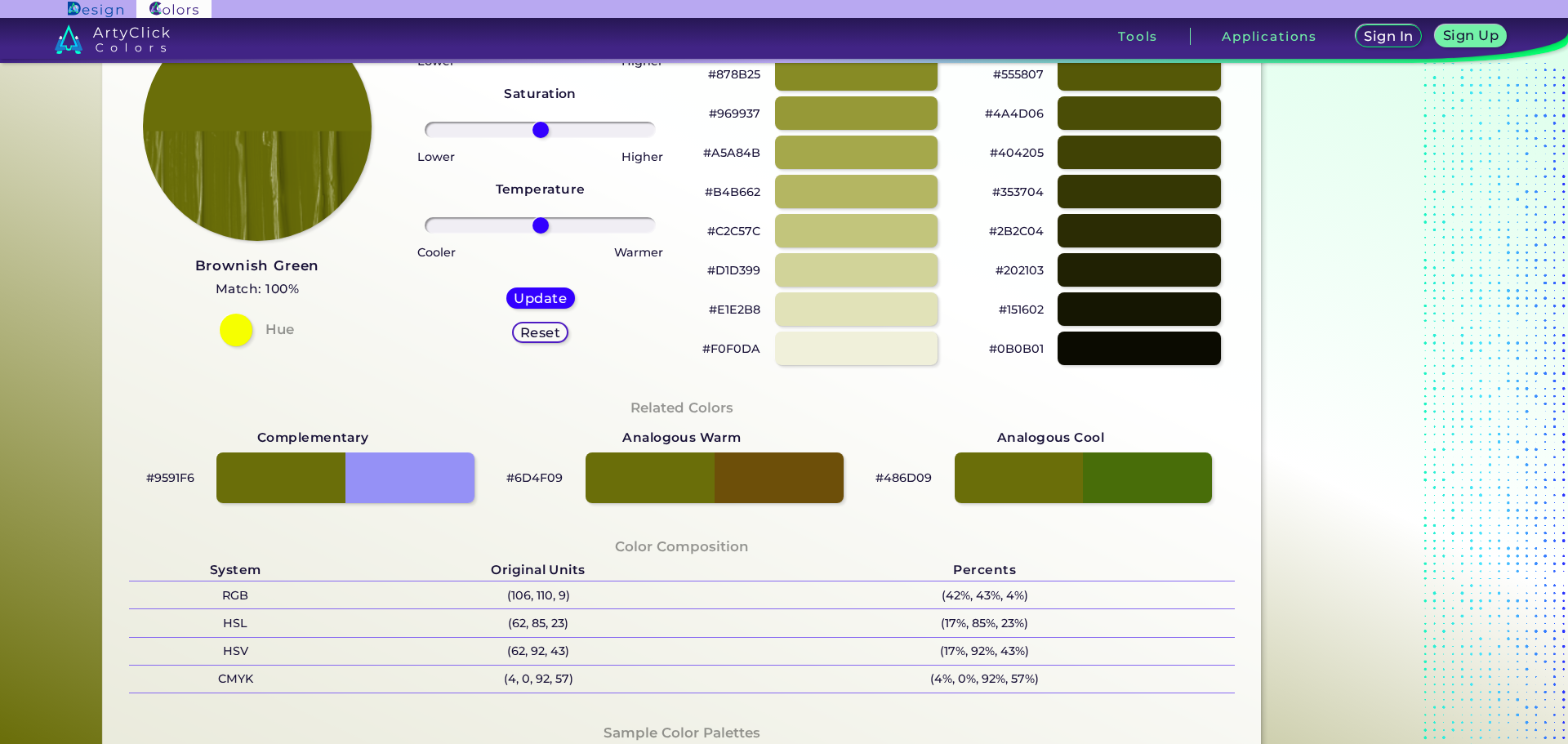
scroll to position [163, 0]
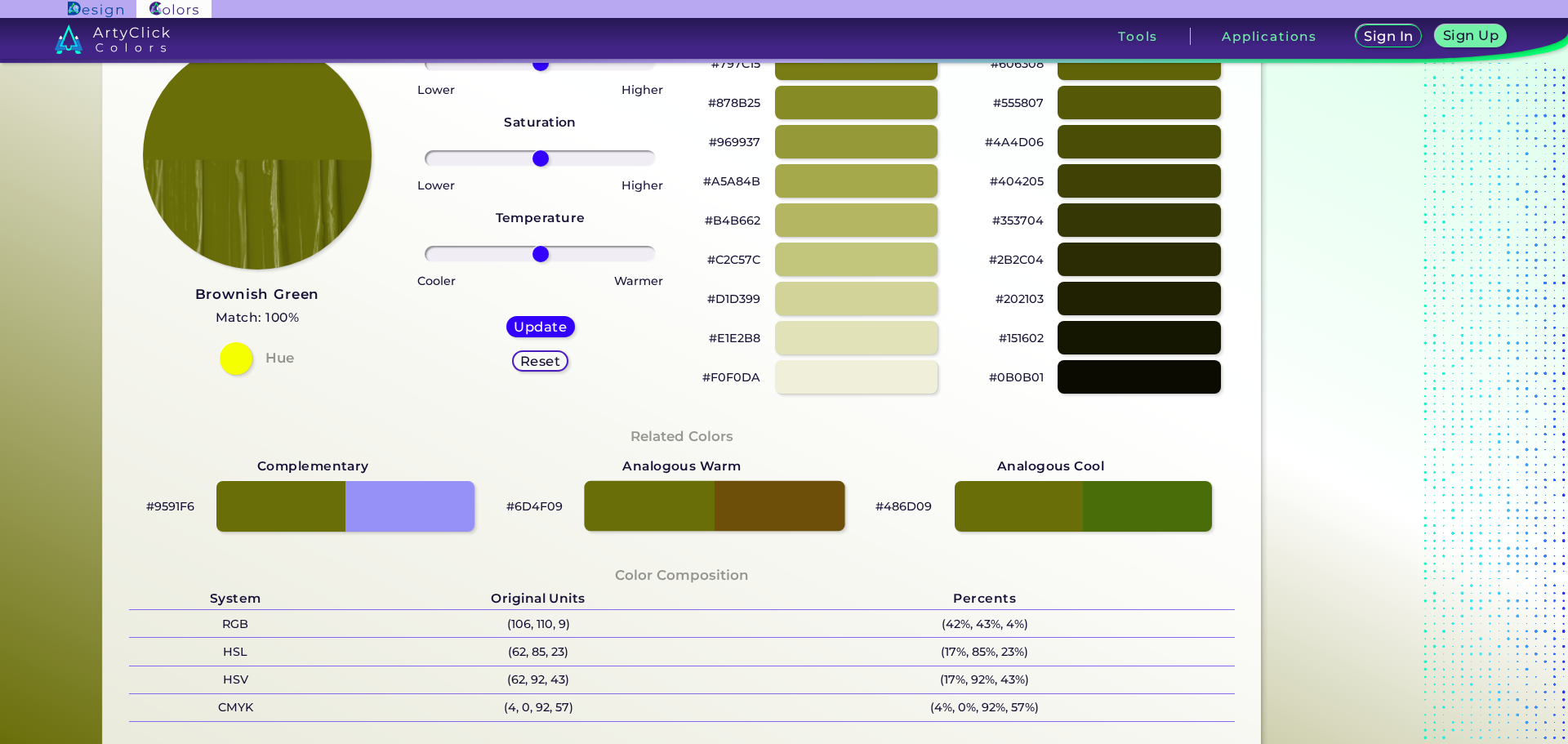
click at [779, 510] on div at bounding box center [714, 506] width 260 height 51
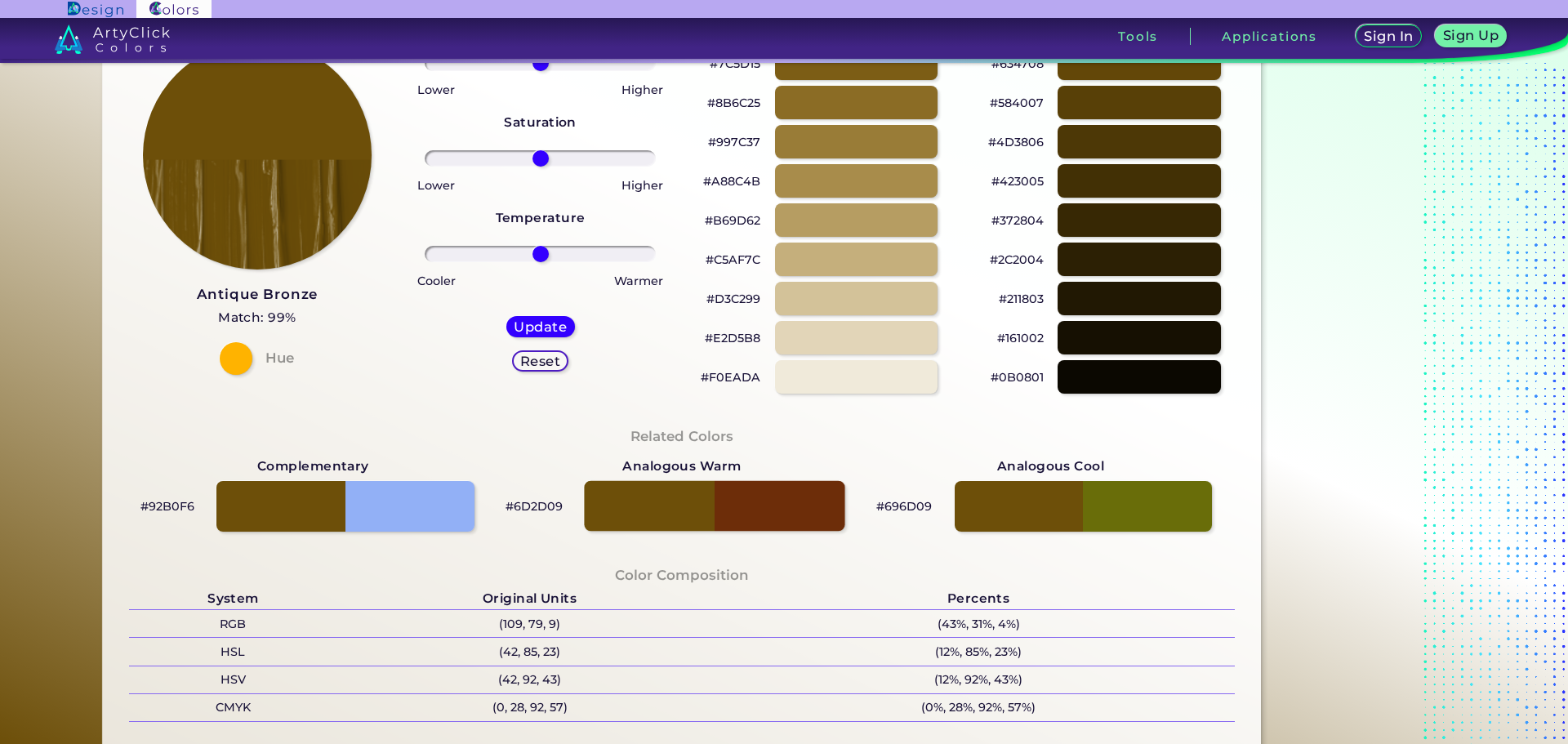
click at [641, 513] on div at bounding box center [714, 506] width 260 height 51
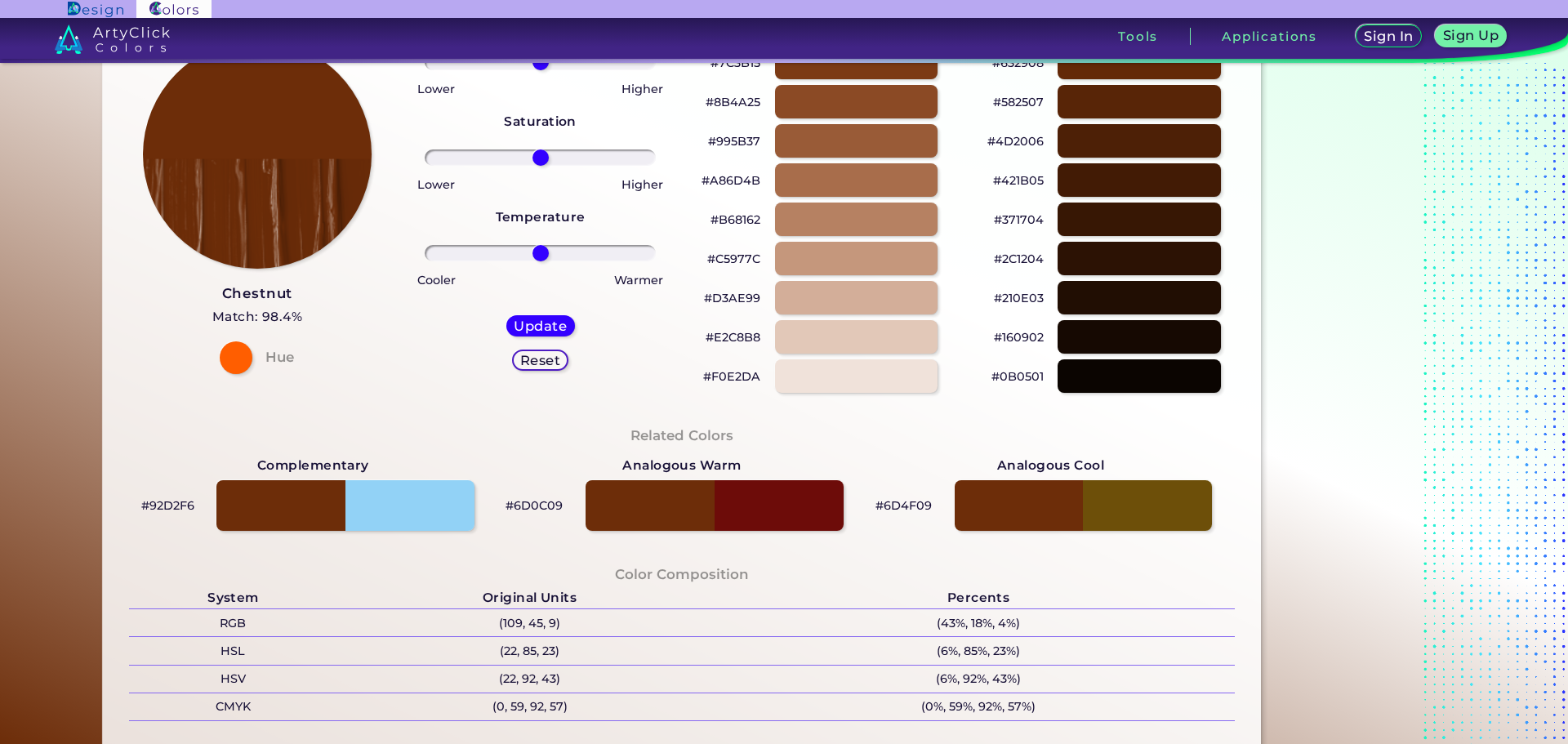
scroll to position [163, 0]
click at [1159, 512] on div at bounding box center [1083, 506] width 260 height 51
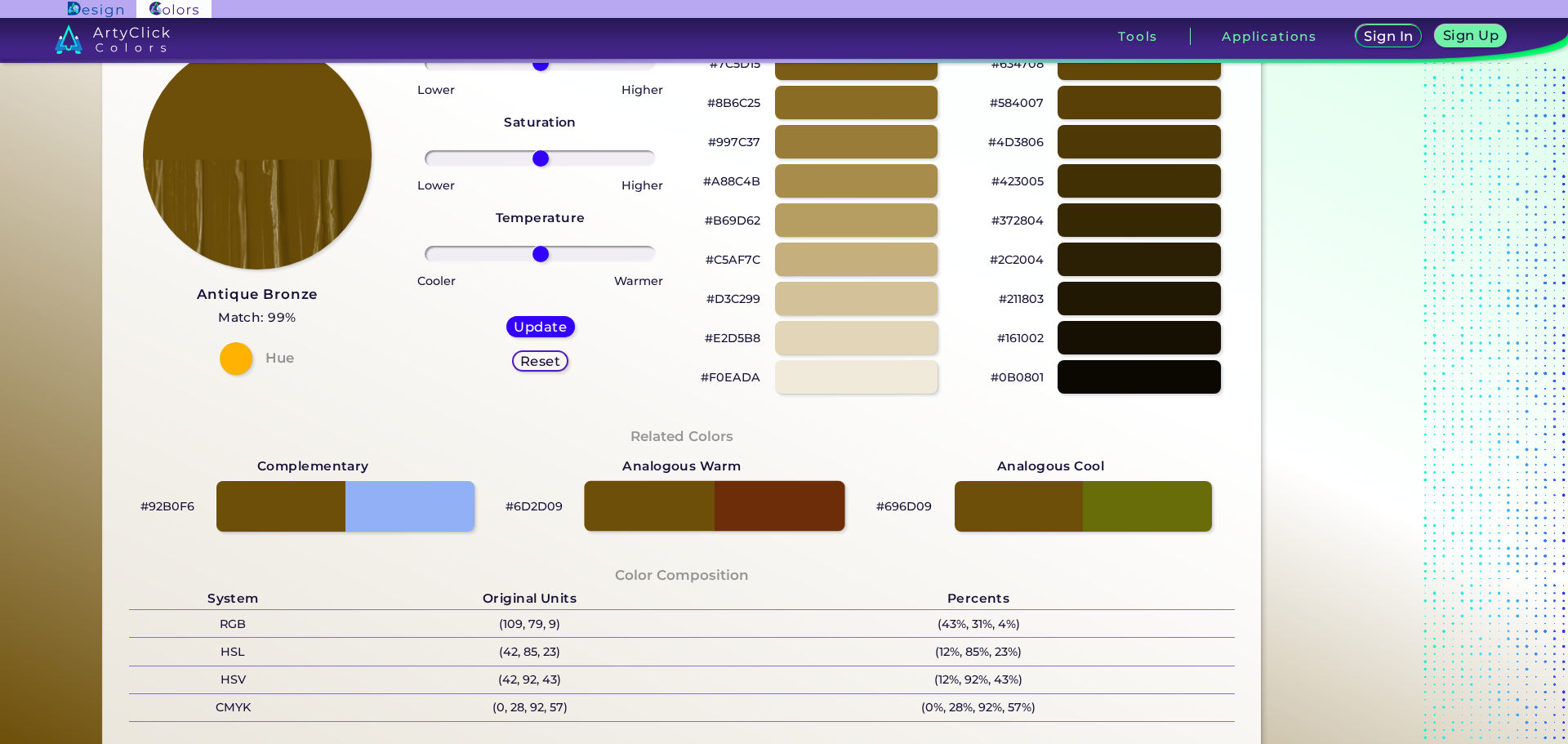
click at [610, 513] on div at bounding box center [714, 506] width 260 height 51
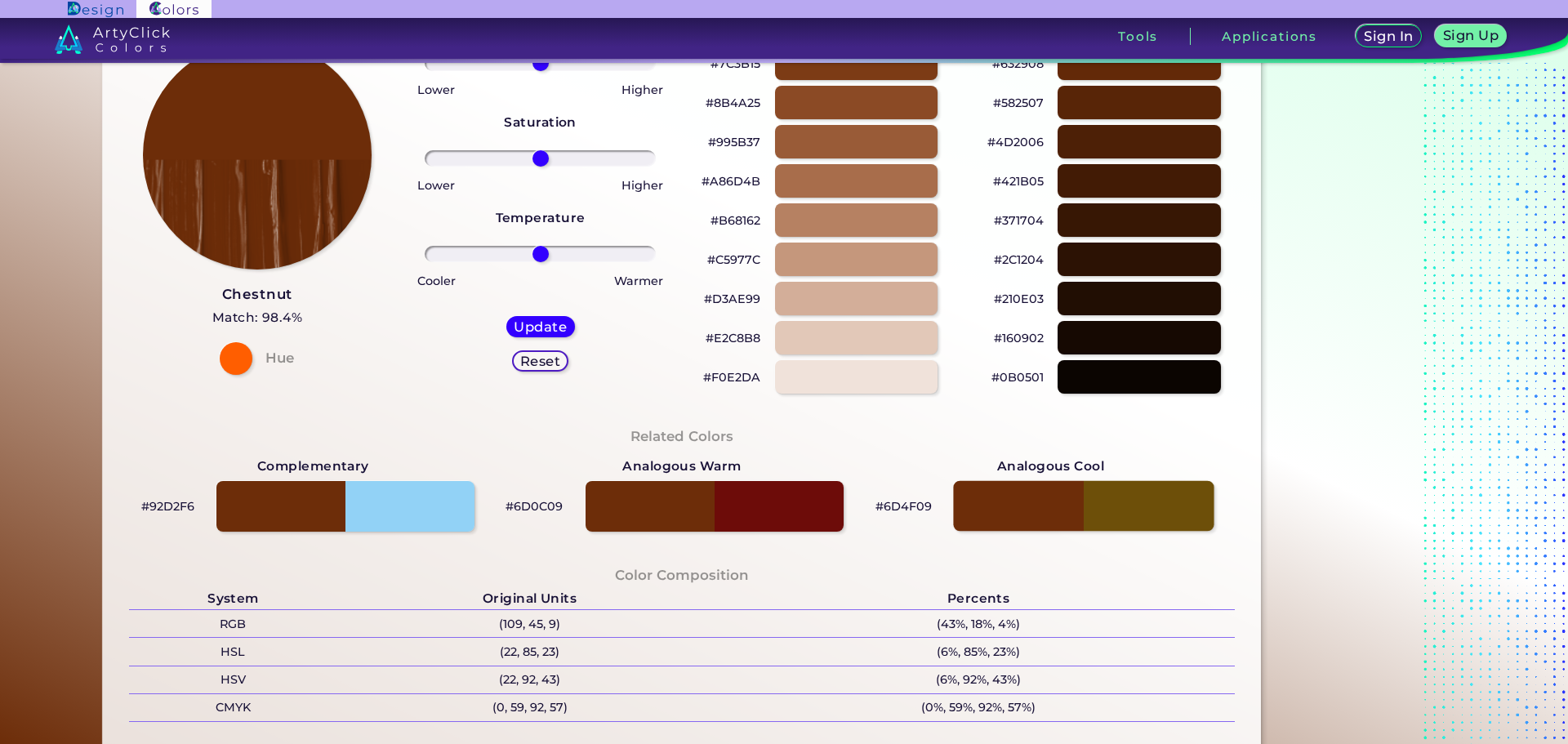
click at [1140, 492] on div at bounding box center [1083, 506] width 260 height 51
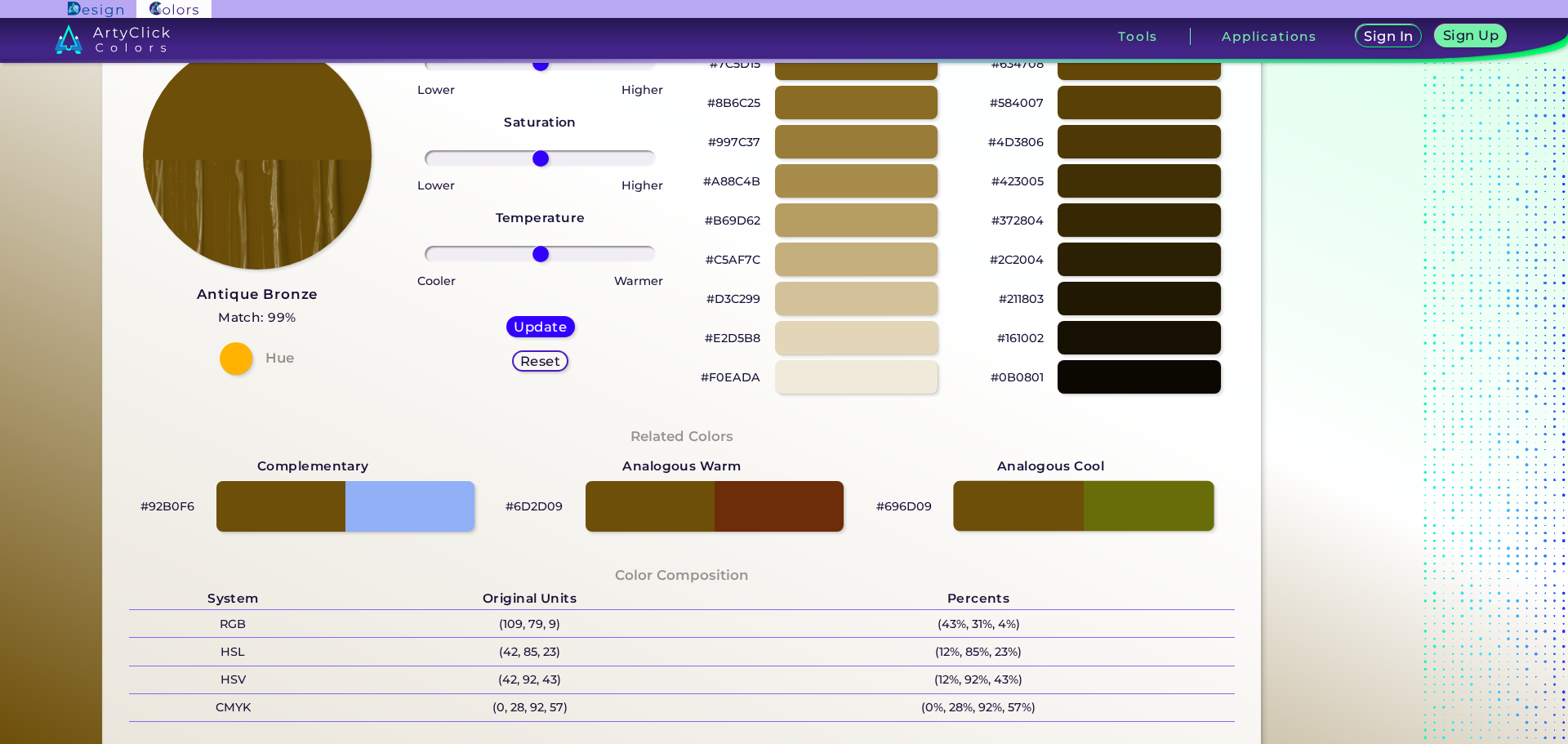
click at [1168, 511] on div at bounding box center [1083, 506] width 260 height 51
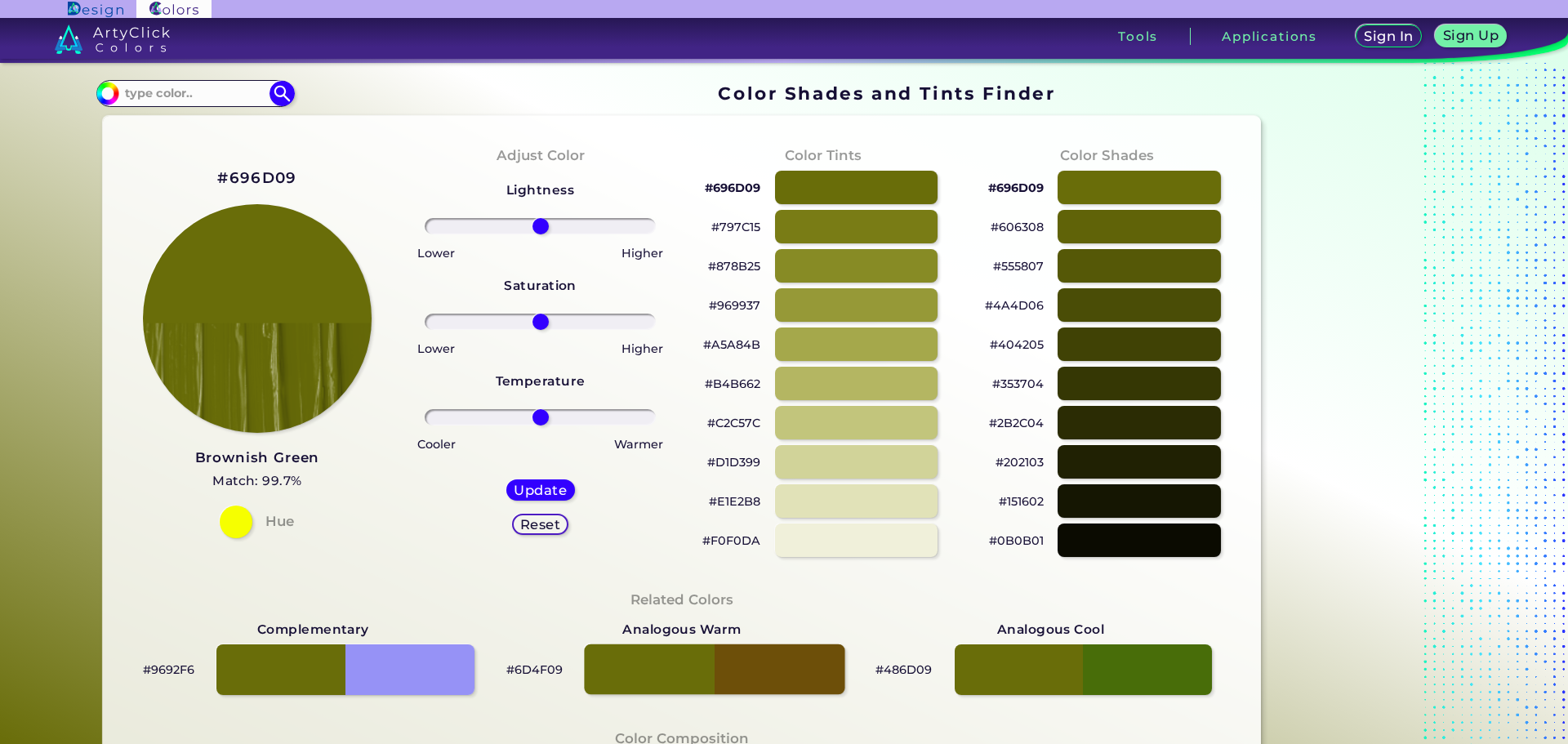
click at [806, 669] on div at bounding box center [714, 669] width 260 height 51
type input "#6d4f09"
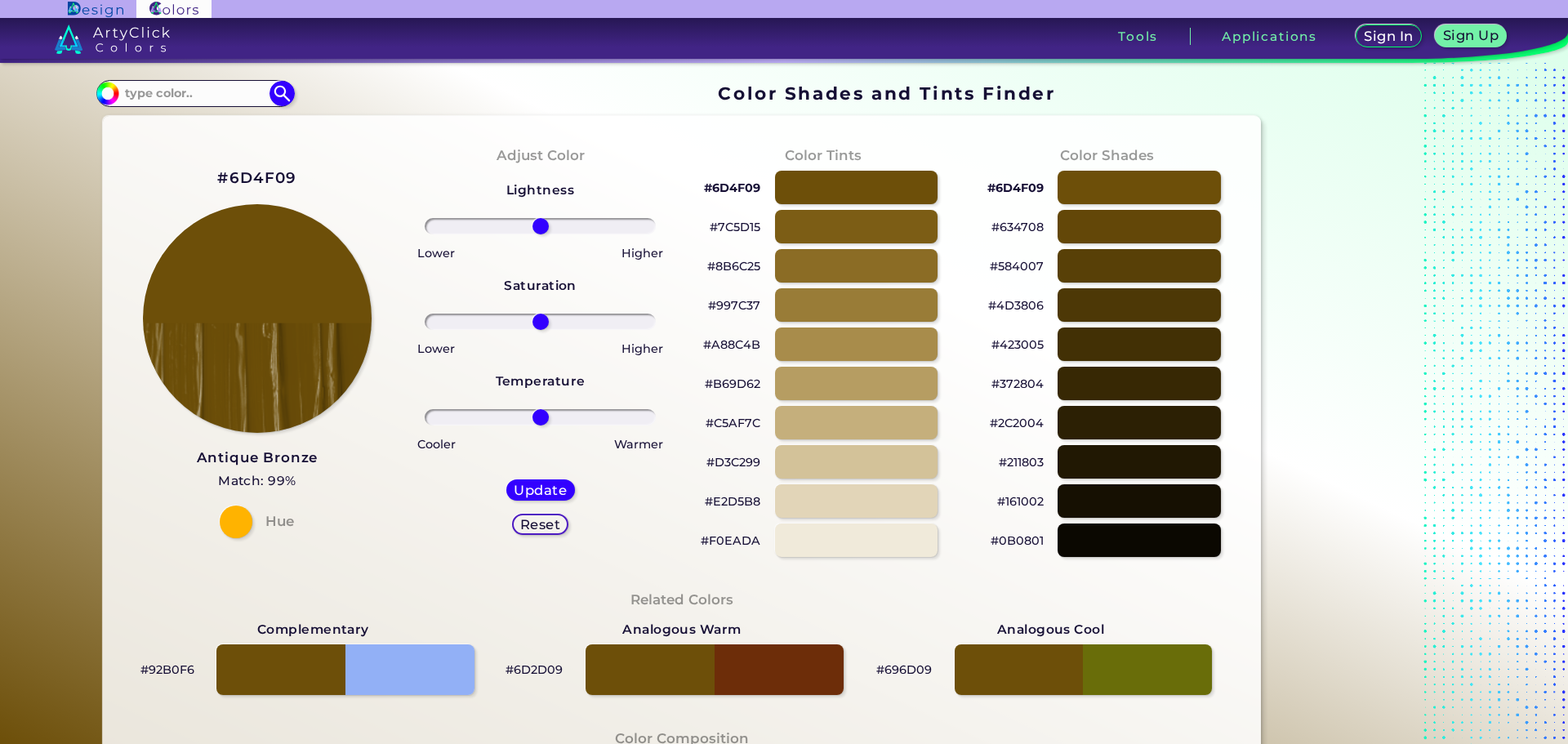
click at [546, 668] on p "#6D2D09" at bounding box center [533, 670] width 57 height 20
copy p "6D2D09"
